Goal: Information Seeking & Learning: Learn about a topic

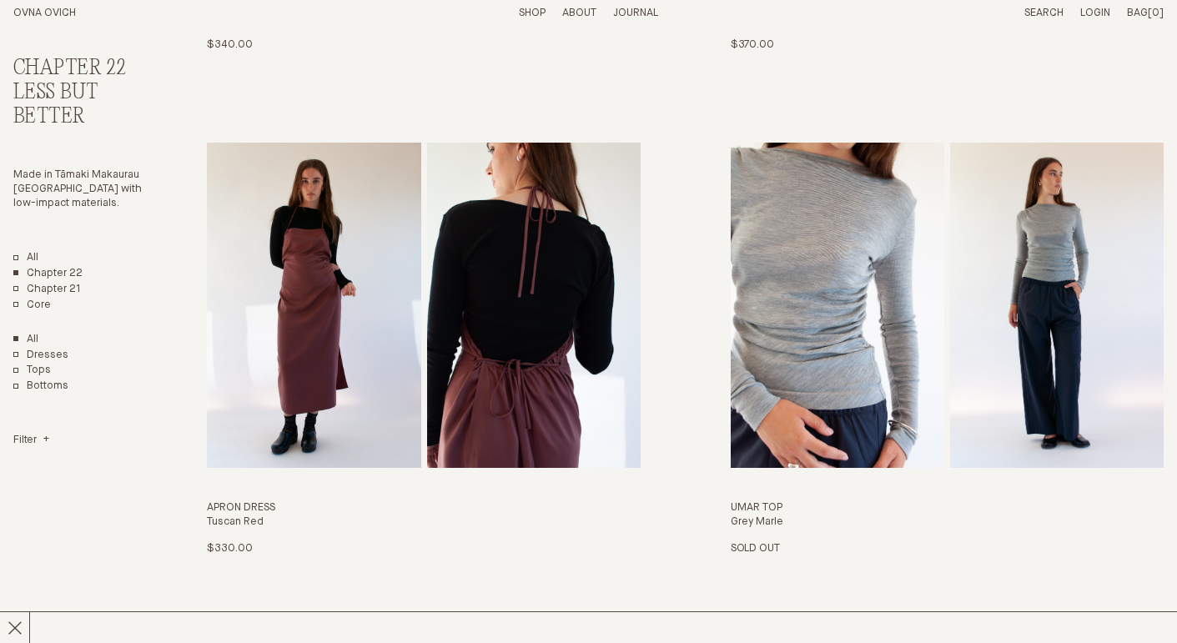
scroll to position [1538, 0]
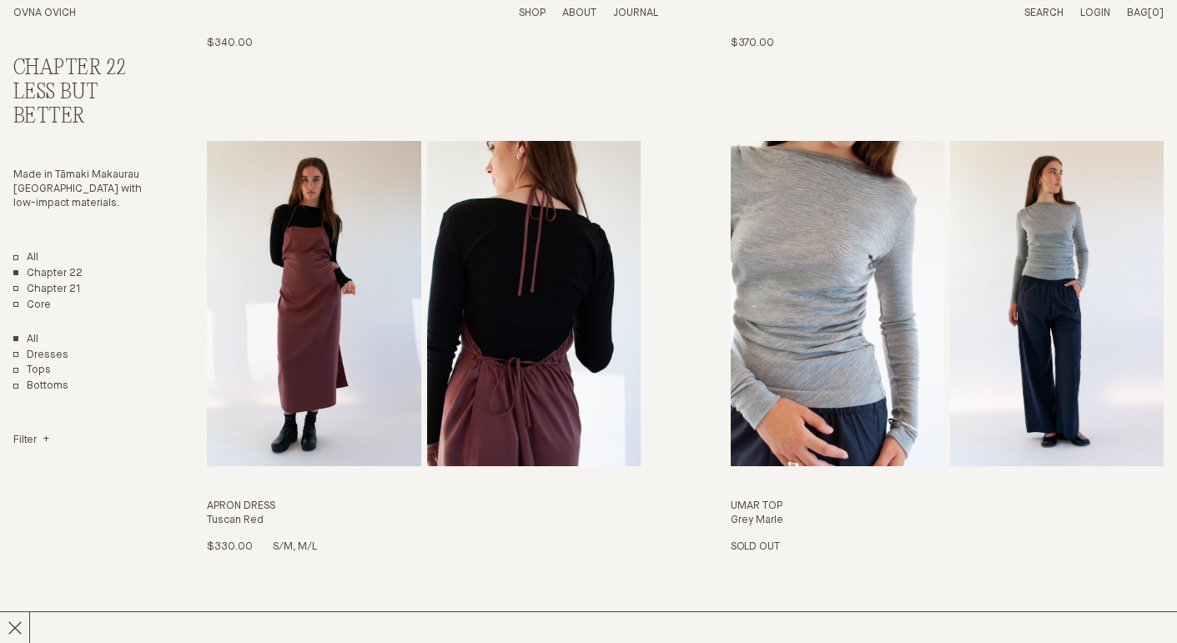
click at [350, 288] on img "Apron Dress" at bounding box center [314, 303] width 214 height 325
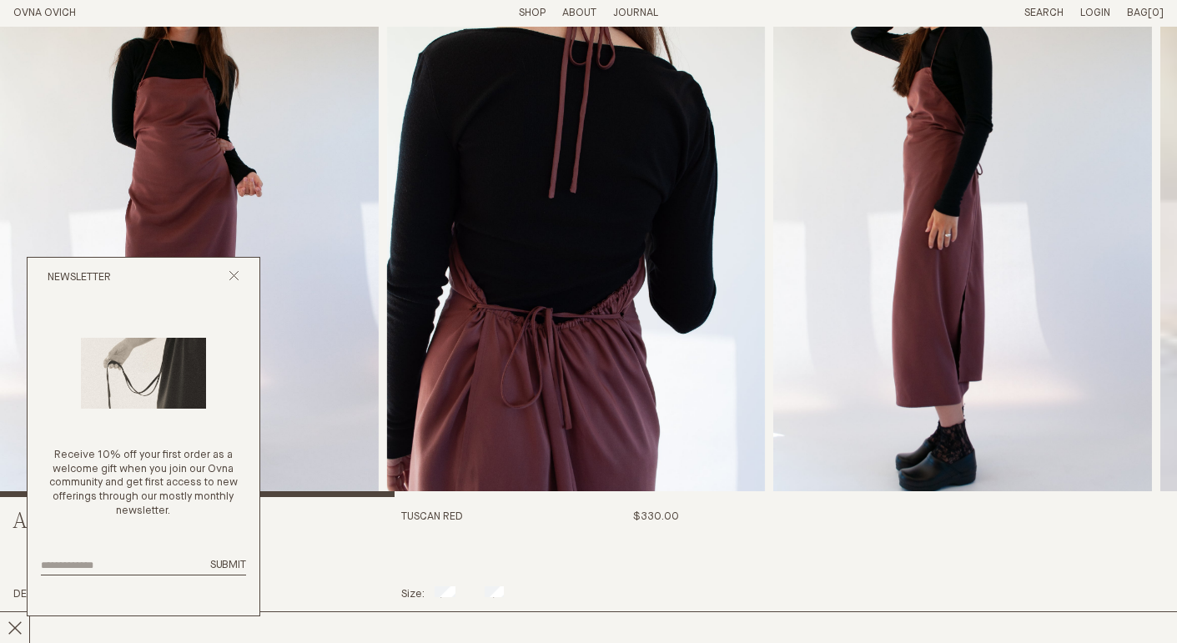
scroll to position [43, 0]
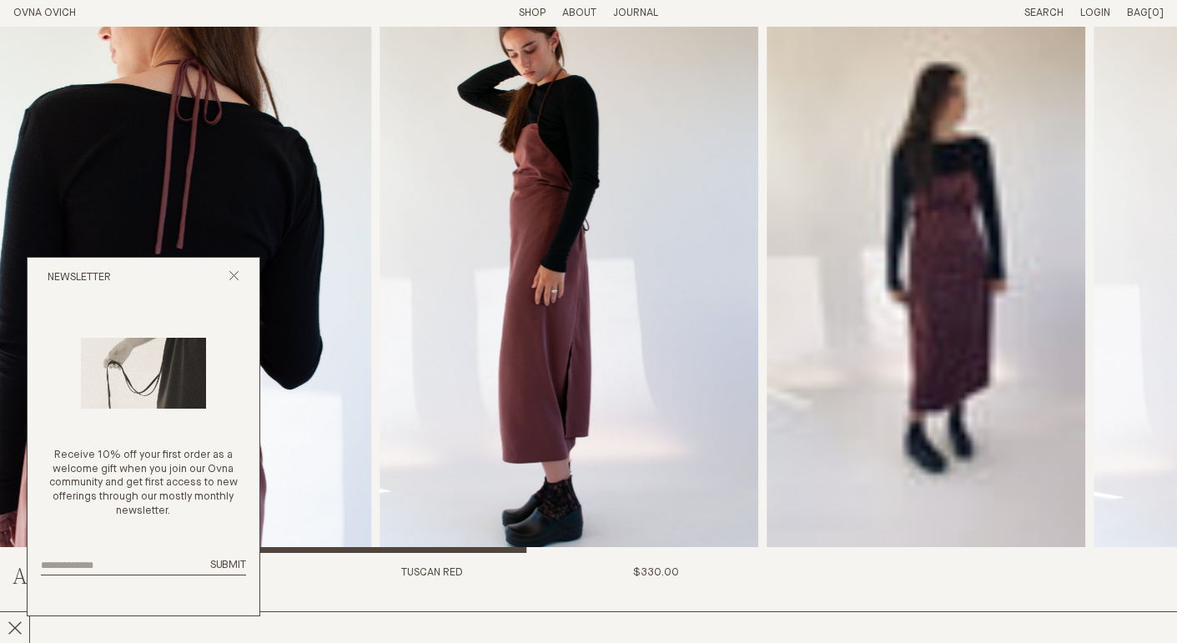
click at [733, 169] on img "3 / 8" at bounding box center [570, 268] width 379 height 570
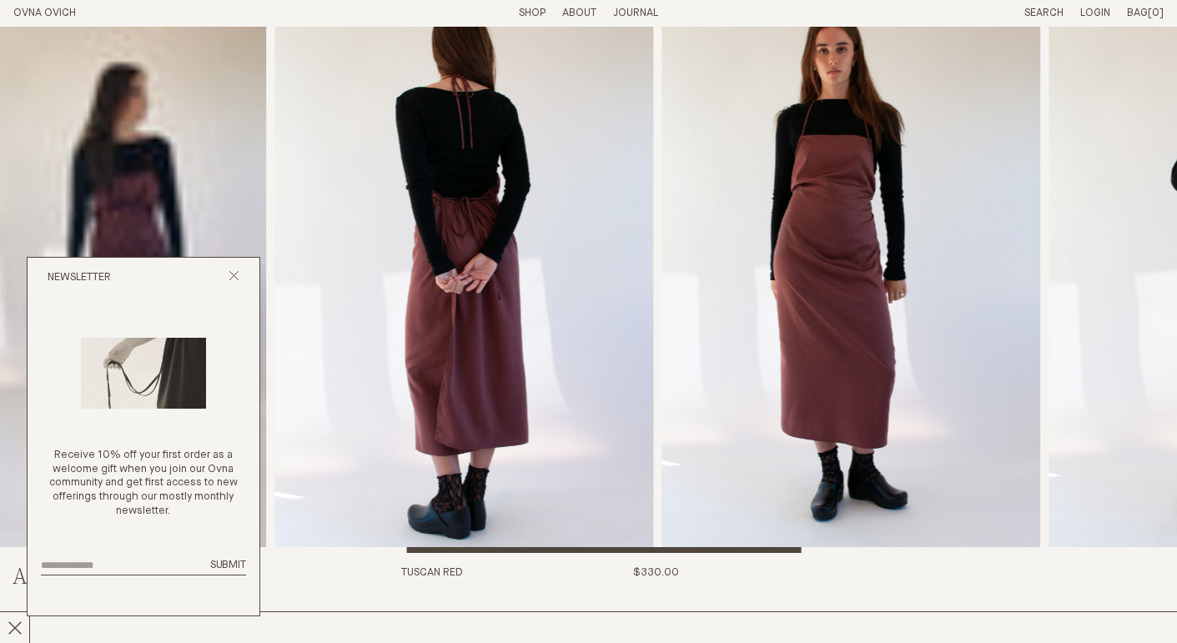
drag, startPoint x: 1000, startPoint y: 270, endPoint x: 180, endPoint y: 169, distance: 825.8
click at [180, 169] on video "Apron Dress" at bounding box center [106, 268] width 319 height 570
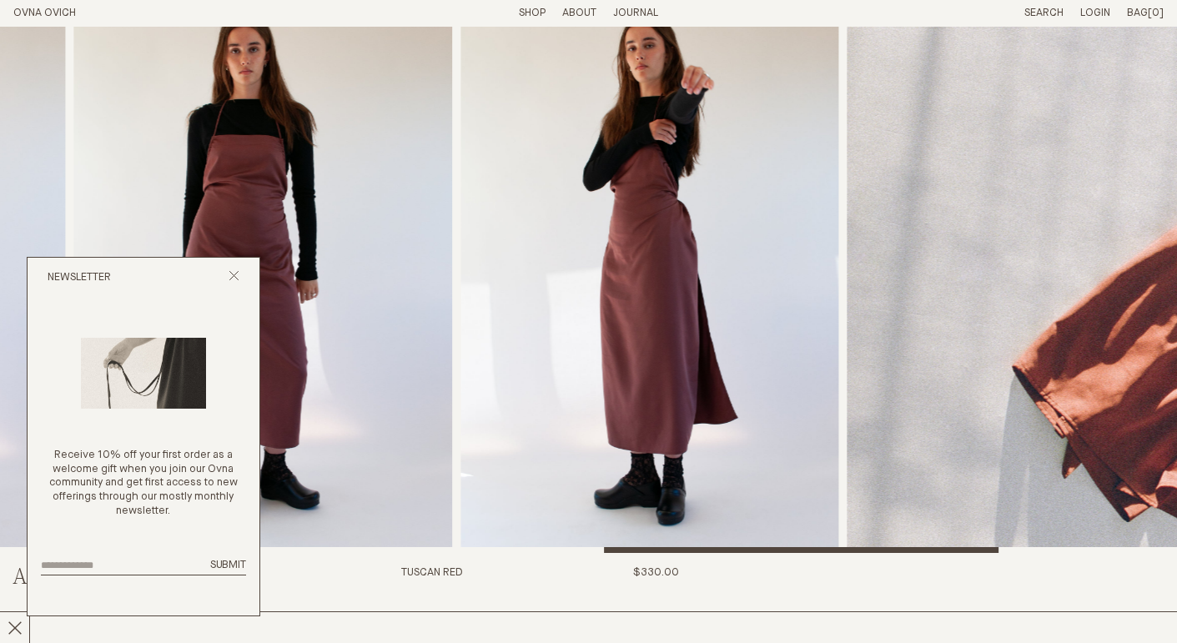
click at [74, 158] on img "6 / 8" at bounding box center [263, 268] width 379 height 570
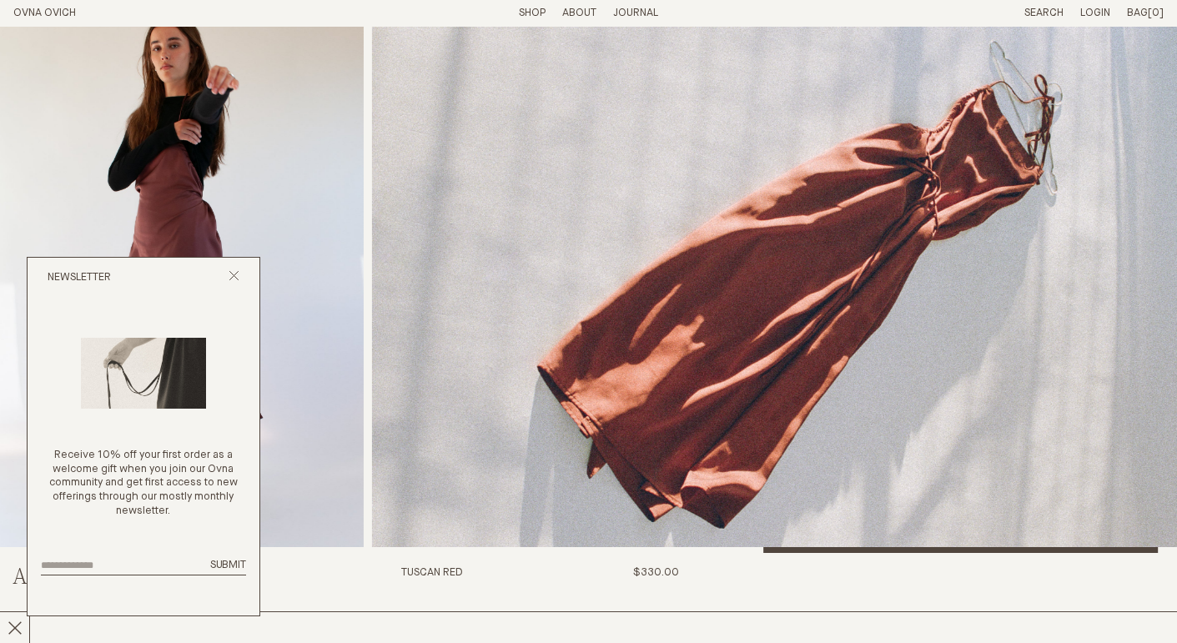
click at [219, 168] on img "7 / 8" at bounding box center [175, 268] width 379 height 570
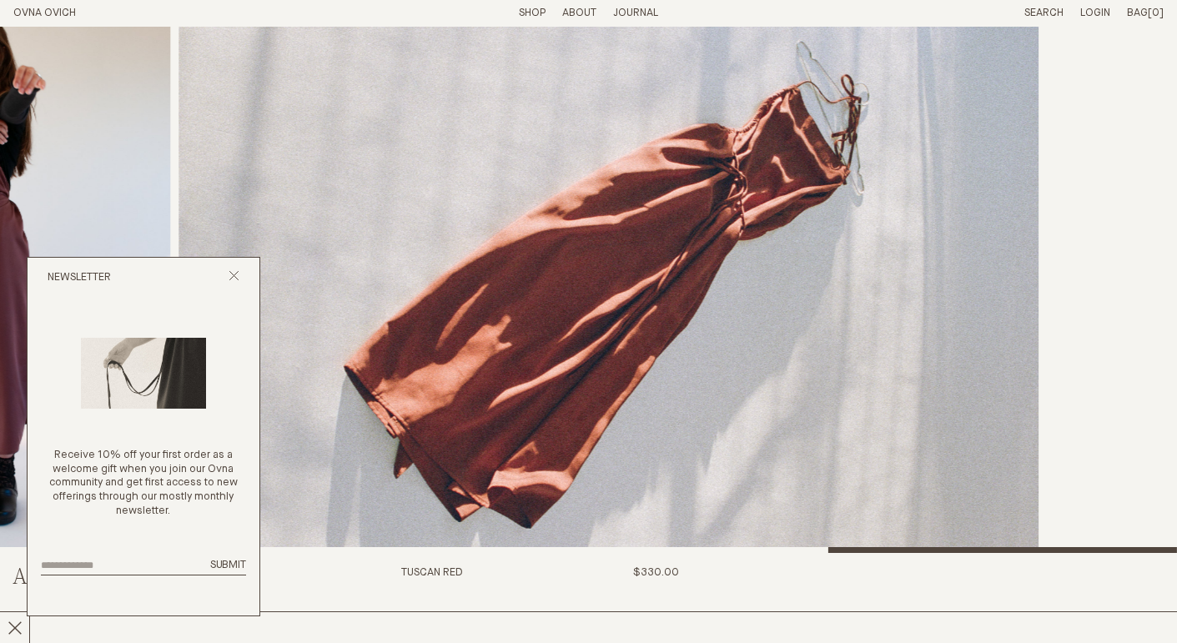
click at [387, 150] on img "8 / 8" at bounding box center [609, 268] width 860 height 570
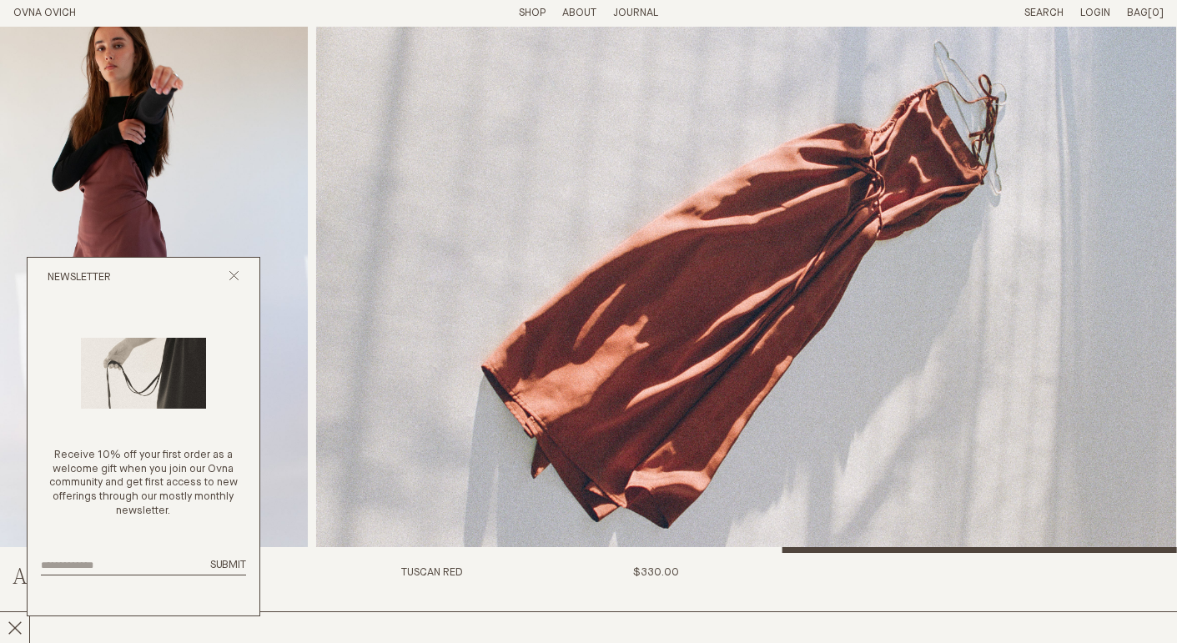
click at [529, 12] on link "Shop" at bounding box center [532, 13] width 27 height 11
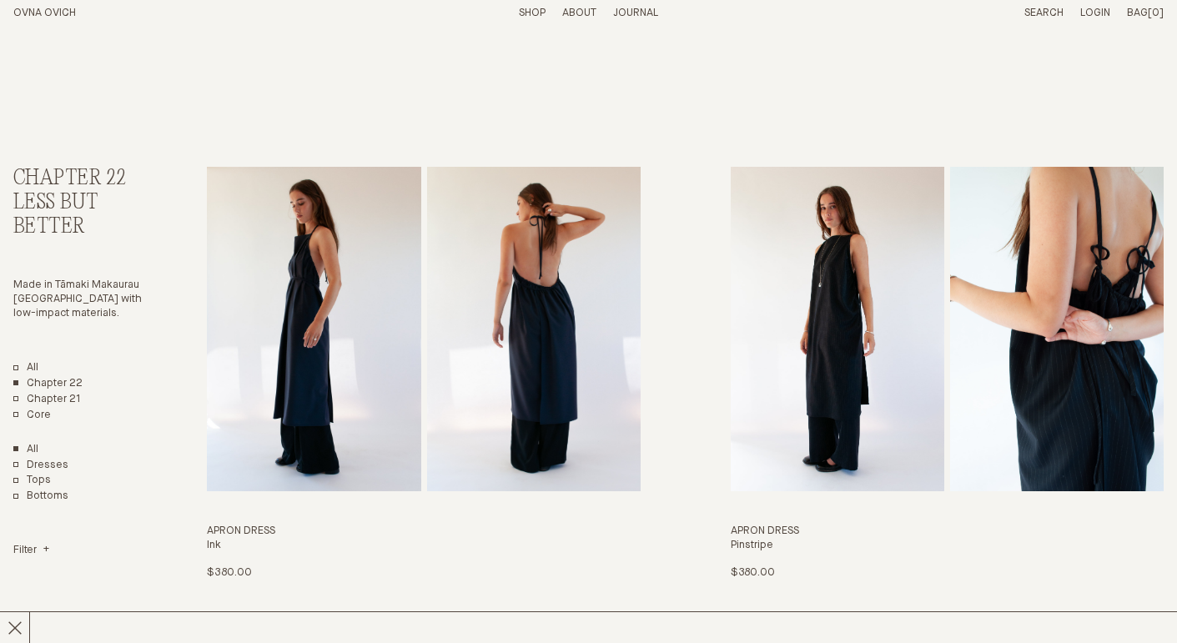
click at [526, 15] on link "Shop" at bounding box center [532, 13] width 27 height 11
click at [860, 326] on img "Apron Dress" at bounding box center [838, 329] width 214 height 325
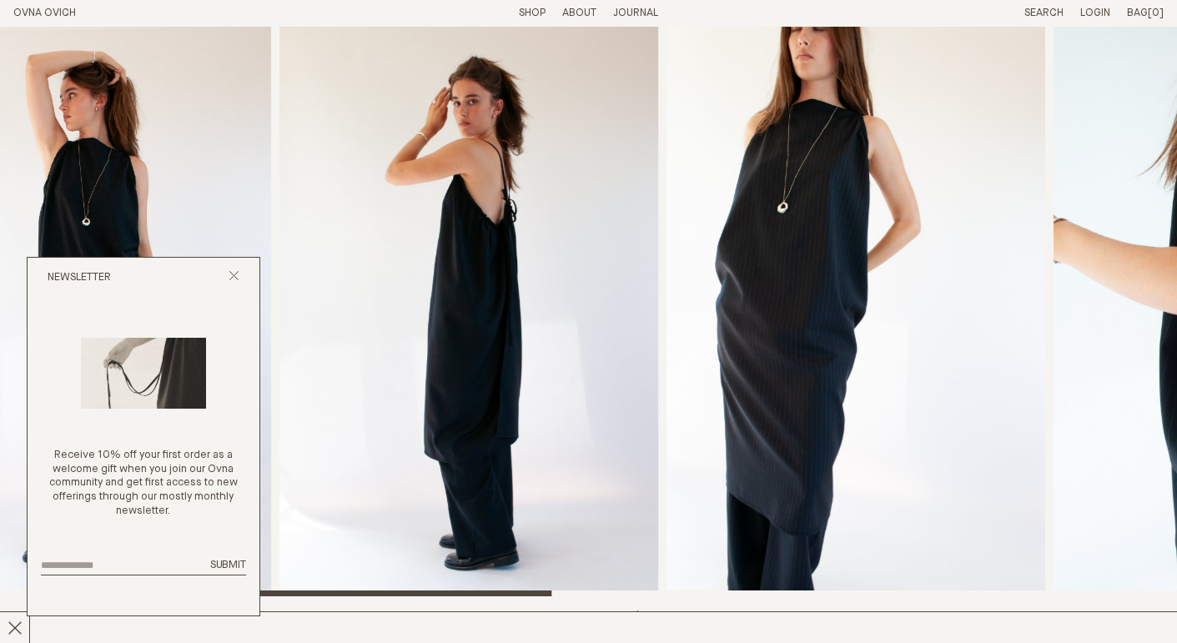
click at [553, 175] on img "3 / 8" at bounding box center [469, 312] width 379 height 570
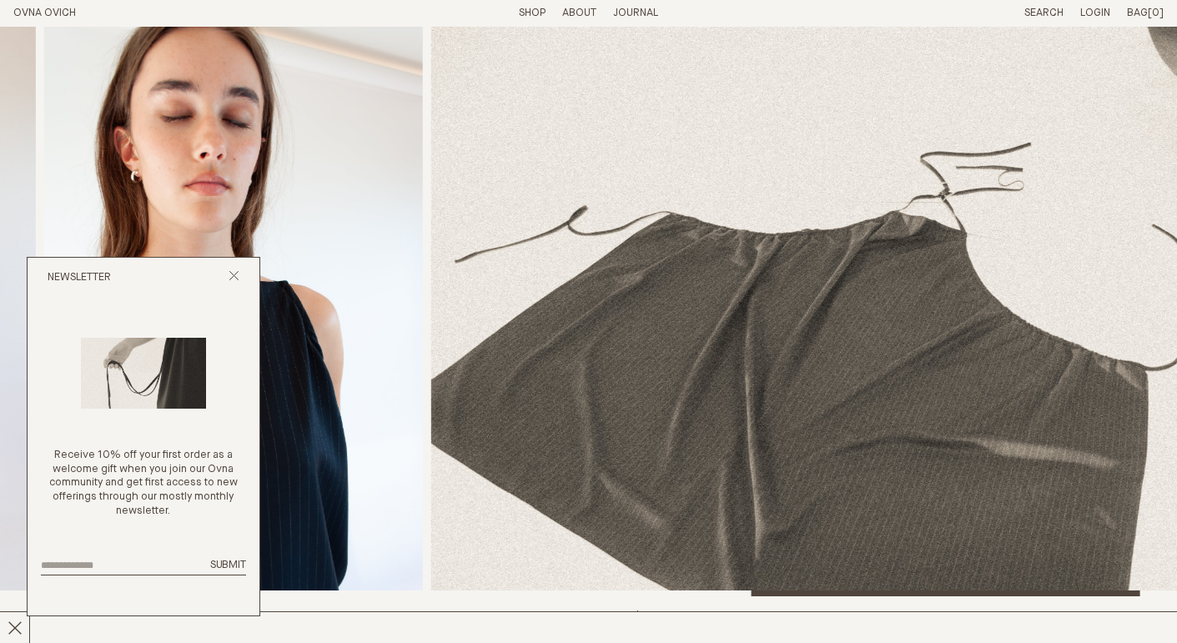
click at [386, 429] on img "7 / 8" at bounding box center [233, 312] width 379 height 570
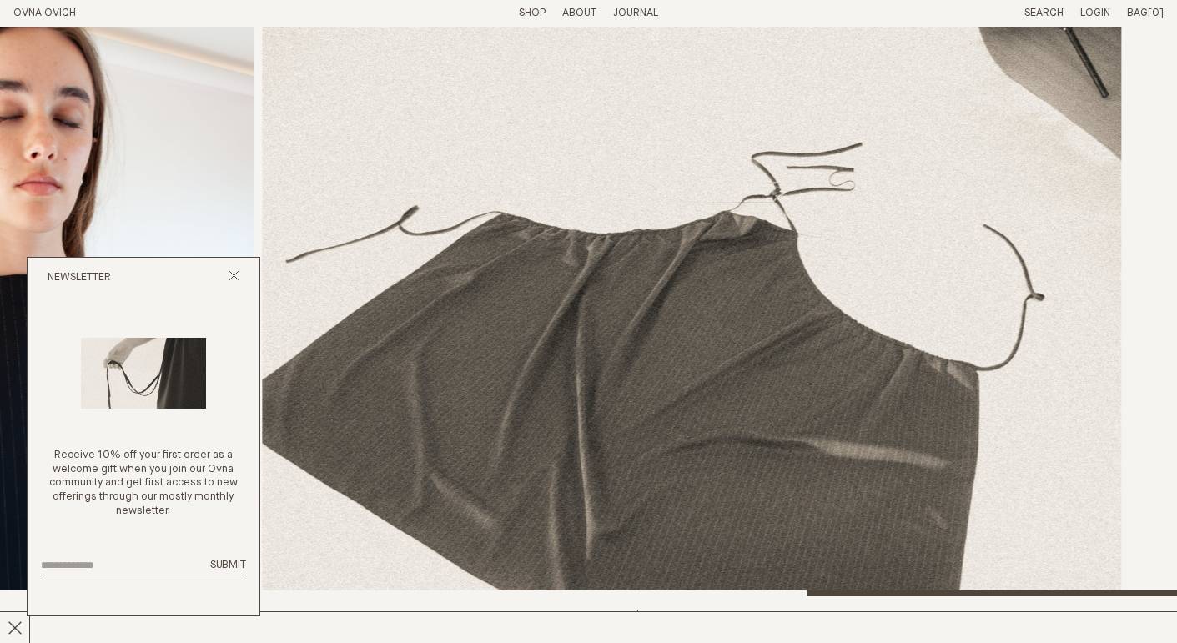
click at [609, 400] on img "8 / 8" at bounding box center [692, 312] width 860 height 570
